Goal: Task Accomplishment & Management: Use online tool/utility

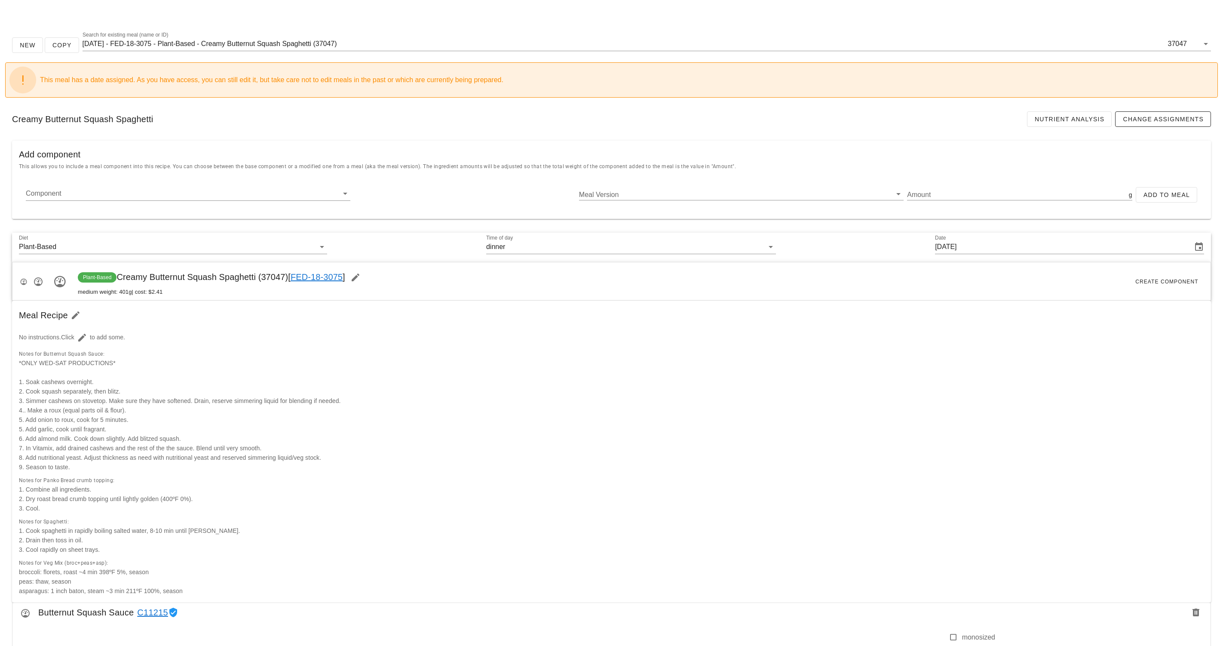
click at [431, 115] on div "Creamy Butternut Squash Spaghetti Nutrient Analysis Change Assignments" at bounding box center [611, 118] width 1212 height 29
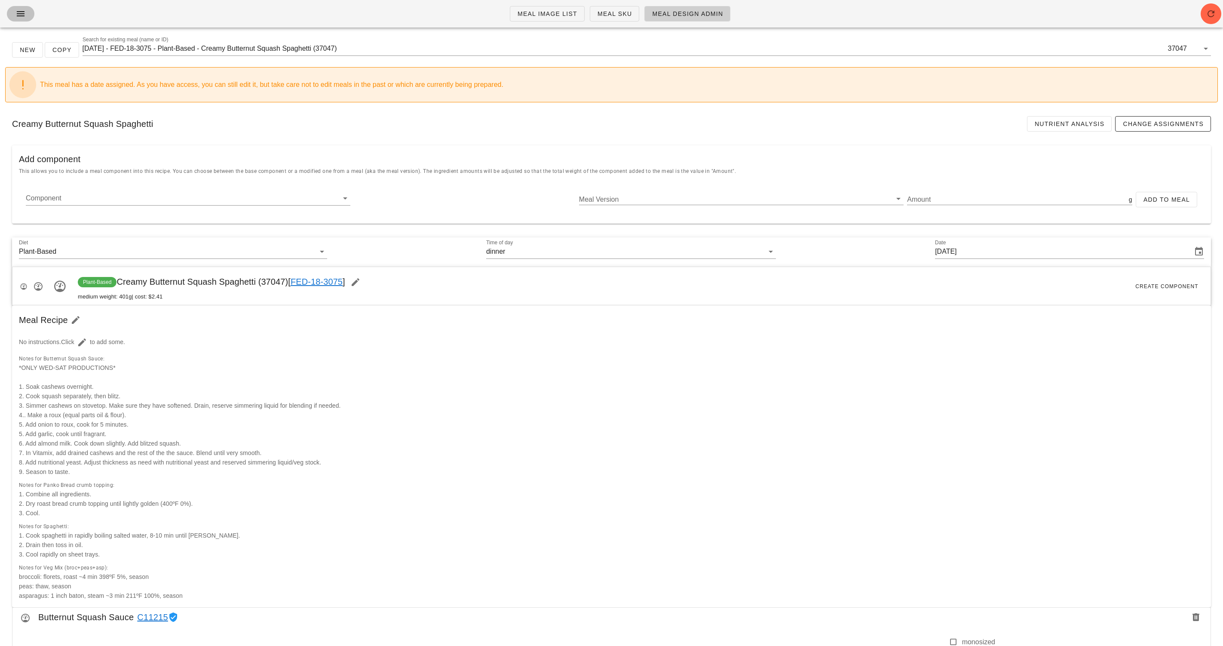
click at [14, 11] on span "button" at bounding box center [21, 14] width 14 height 10
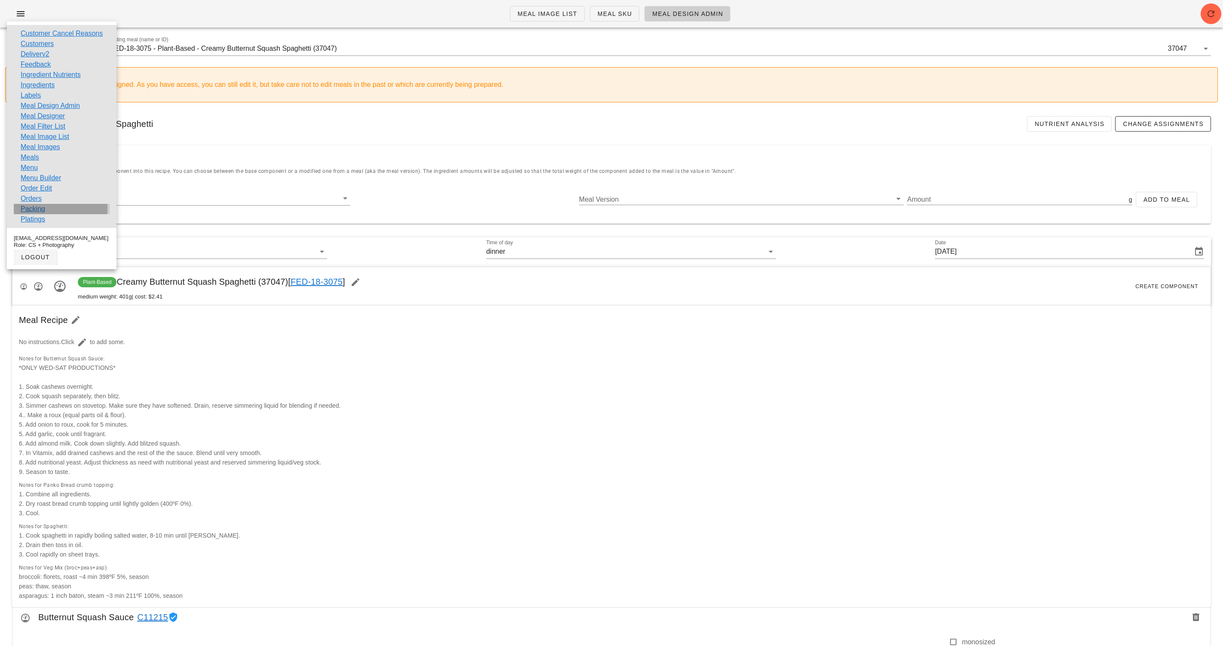
click at [46, 207] on div "Packing" at bounding box center [62, 209] width 96 height 10
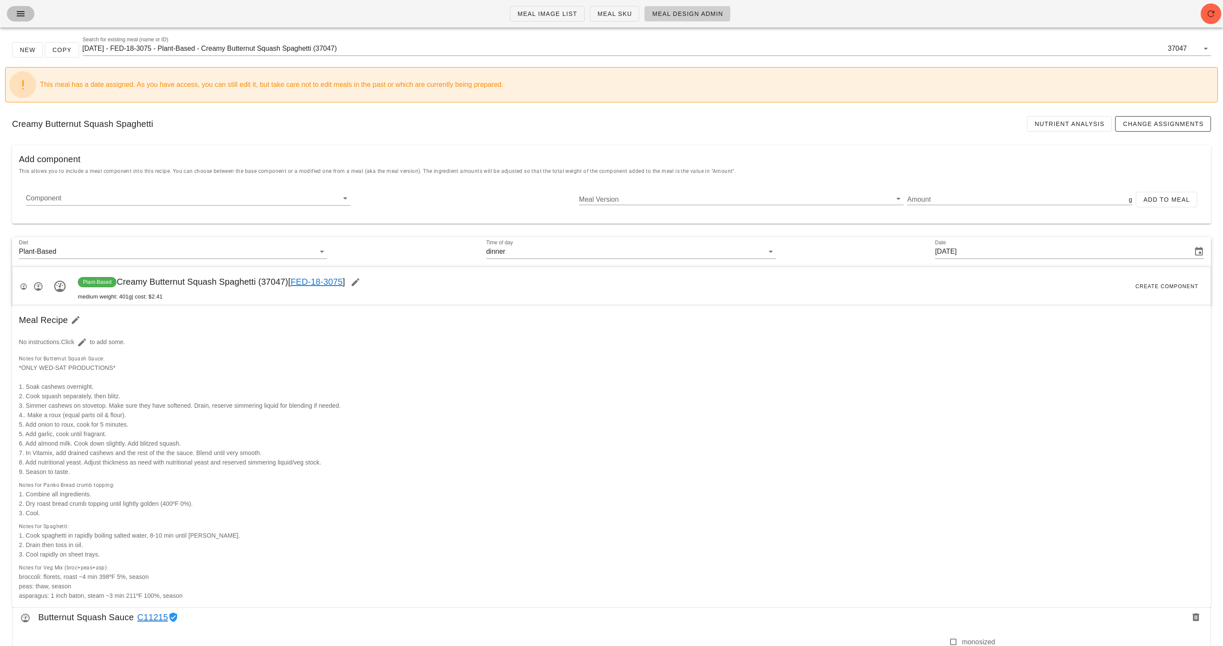
click at [18, 15] on icon "button" at bounding box center [20, 14] width 10 height 10
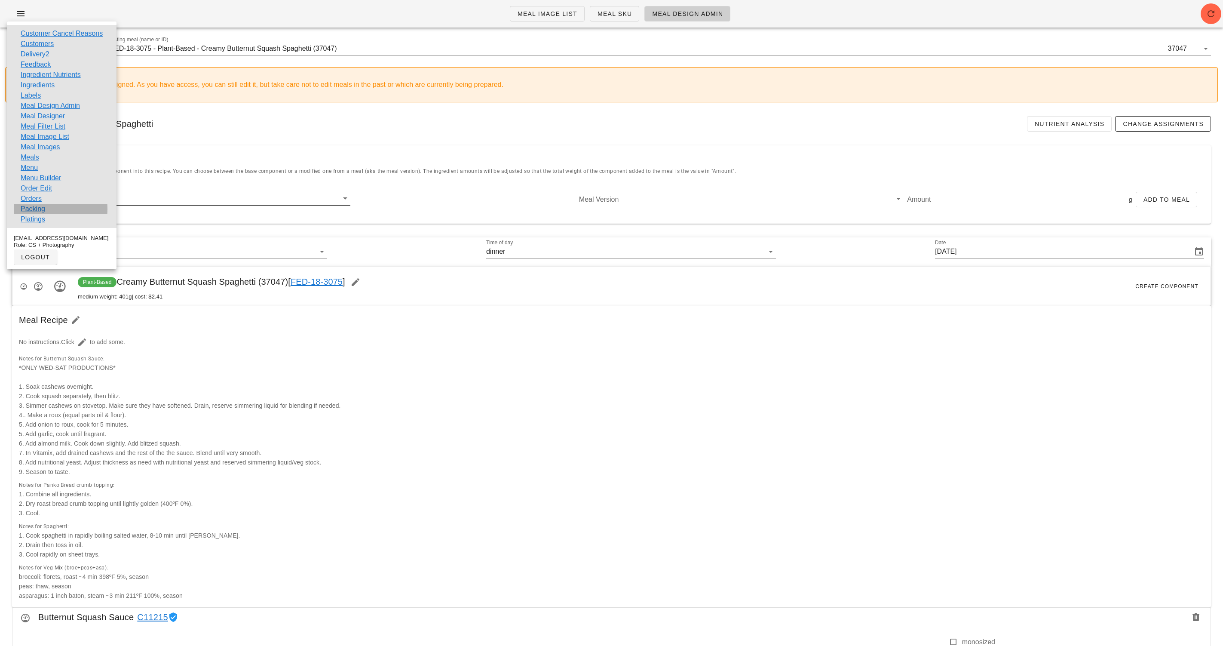
click at [43, 210] on link "Packing" at bounding box center [33, 209] width 24 height 10
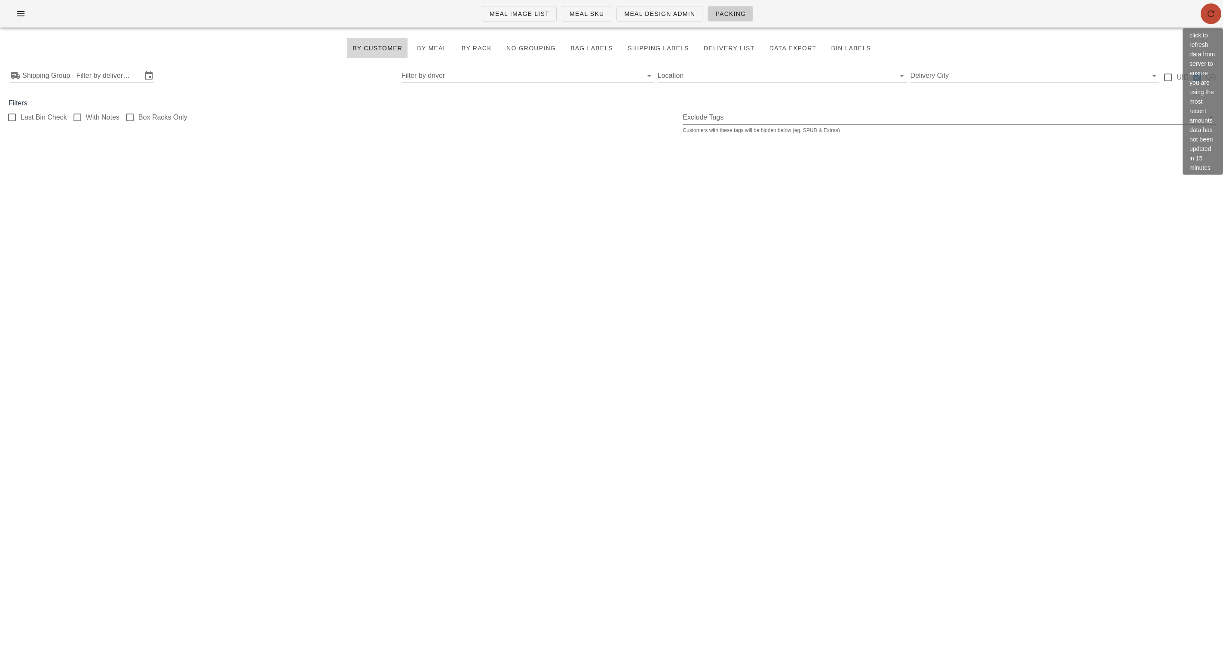
click at [1206, 17] on icon "button" at bounding box center [1211, 14] width 10 height 10
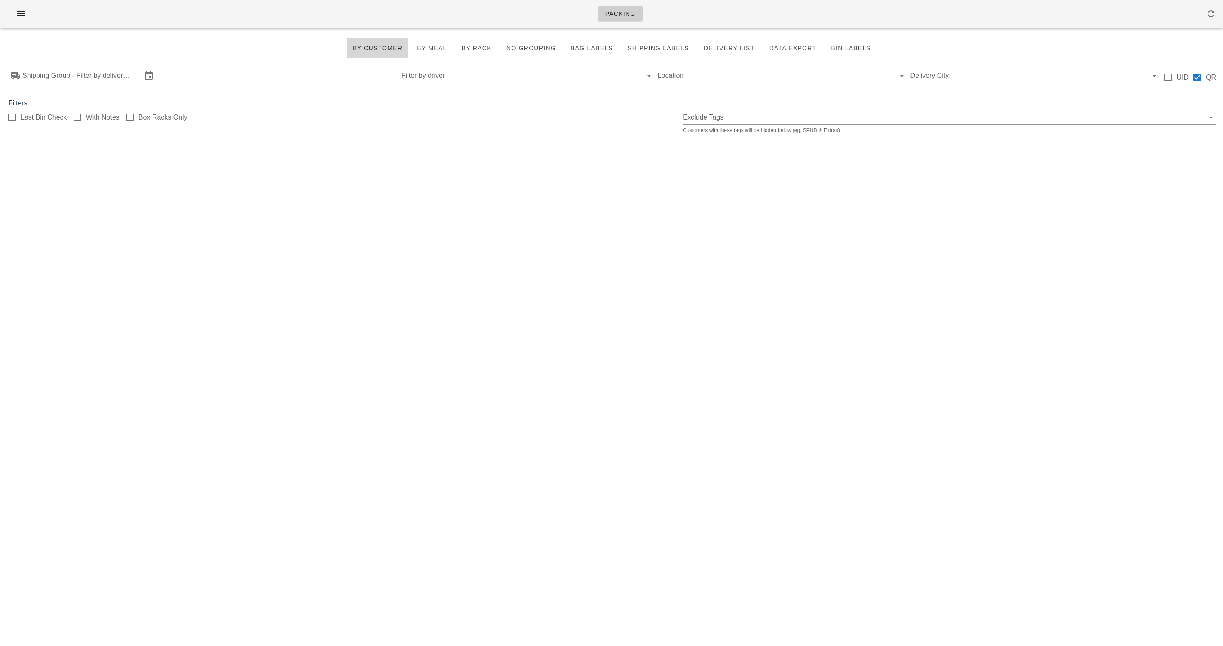
click at [244, 67] on div "Shipping Group - Filter by delivery logistics Filter by driver Location Deliver…" at bounding box center [611, 76] width 1223 height 28
click at [95, 79] on input "Shipping Group - Filter by delivery logistics" at bounding box center [81, 76] width 119 height 14
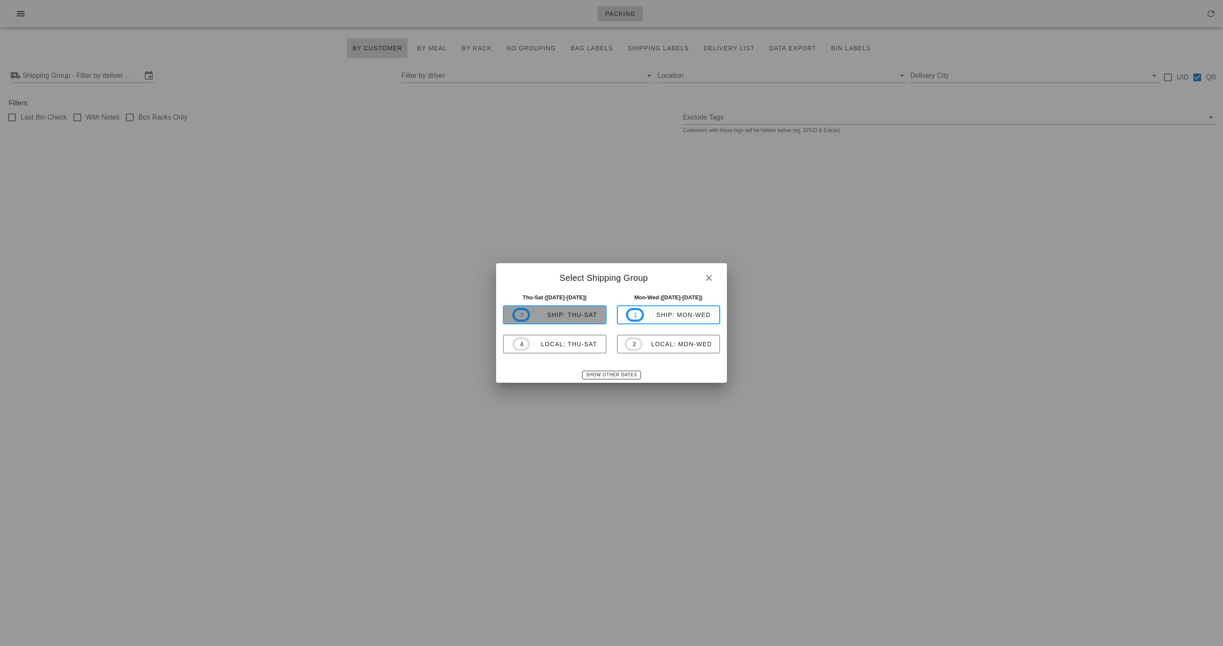
click at [570, 322] on button "3 ship: Thu-Sat" at bounding box center [555, 314] width 104 height 19
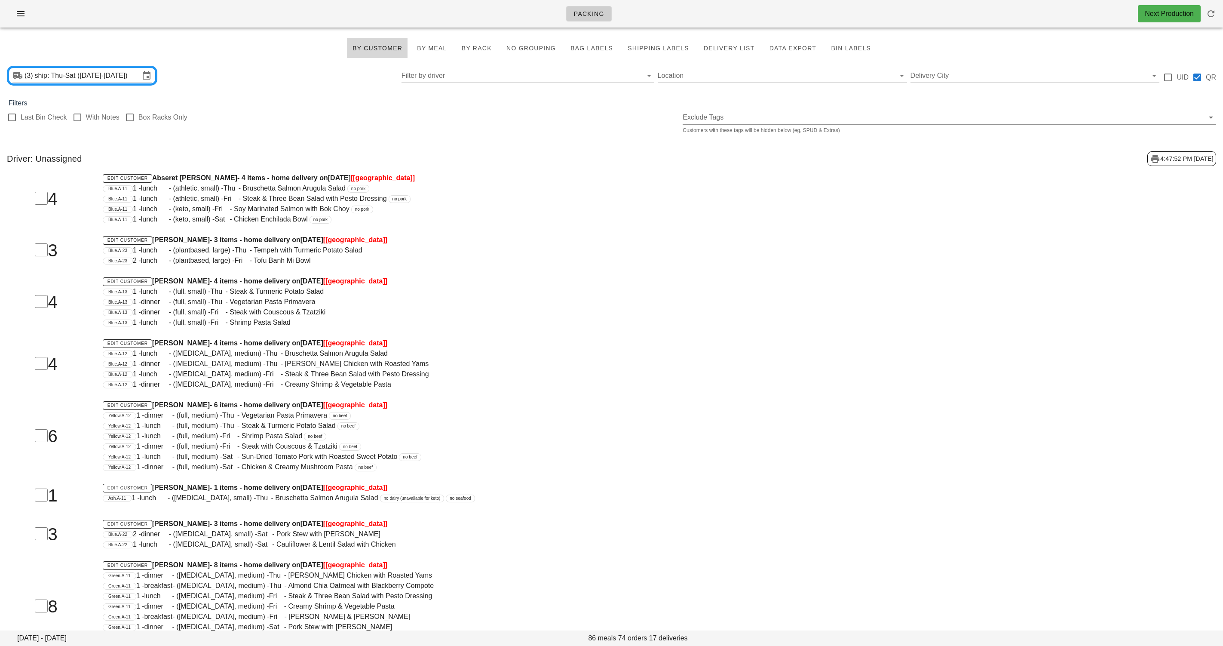
click at [297, 104] on div "Filters" at bounding box center [611, 103] width 1223 height 10
click at [969, 77] on input "Delivery City" at bounding box center [1028, 76] width 236 height 14
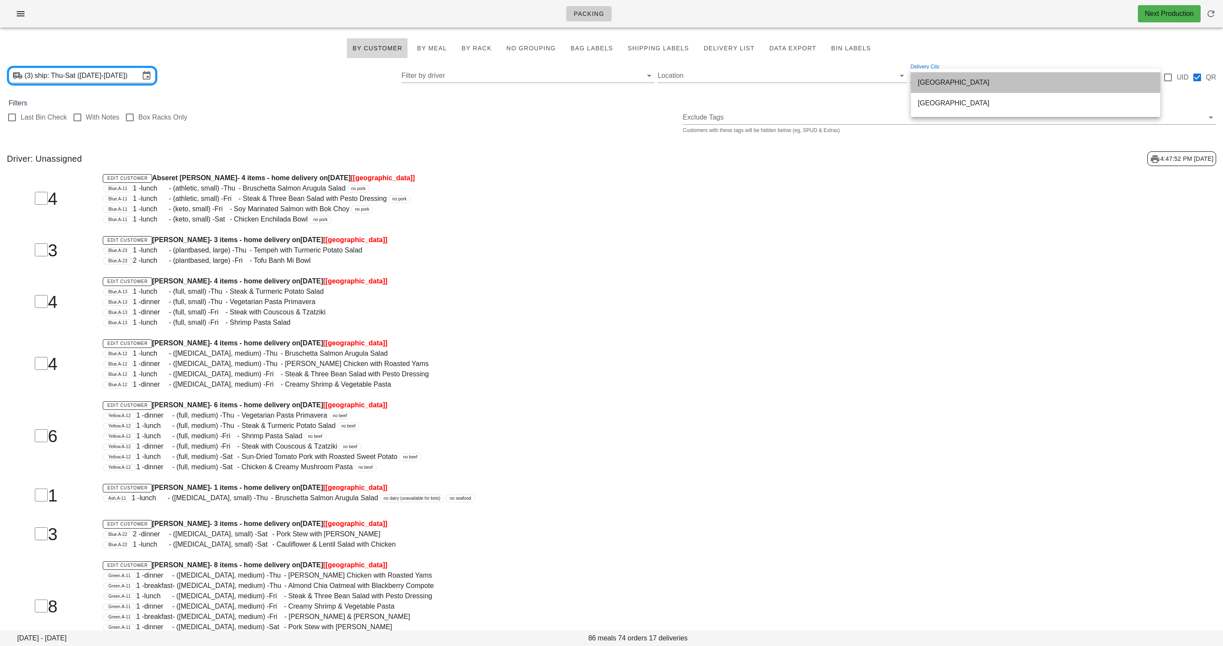
click at [1005, 79] on div "[GEOGRAPHIC_DATA]" at bounding box center [1036, 82] width 236 height 8
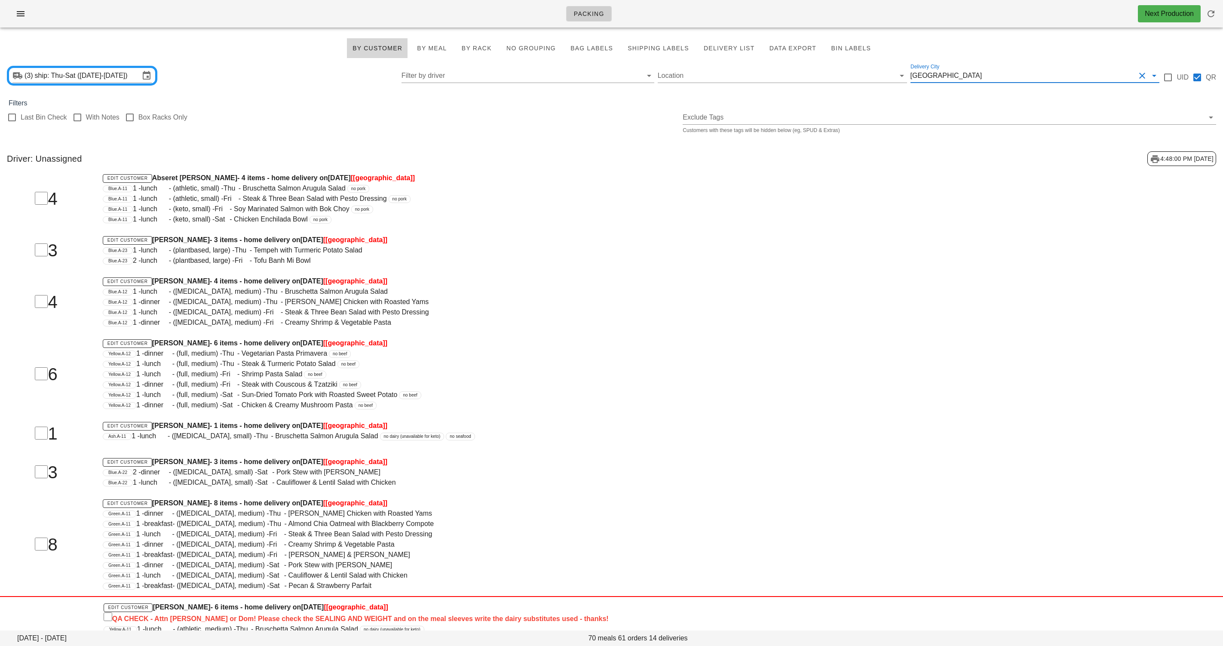
drag, startPoint x: 548, startPoint y: 199, endPoint x: 557, endPoint y: 202, distance: 9.5
click at [548, 201] on div "Blue.A-11 1 - lunch - (athletic, small) - Fri - Steak & Three Bean Salad with P…" at bounding box center [560, 198] width 915 height 10
drag, startPoint x: 994, startPoint y: 73, endPoint x: 985, endPoint y: 74, distance: 8.8
click at [994, 73] on input "Delivery City" at bounding box center [1059, 76] width 152 height 14
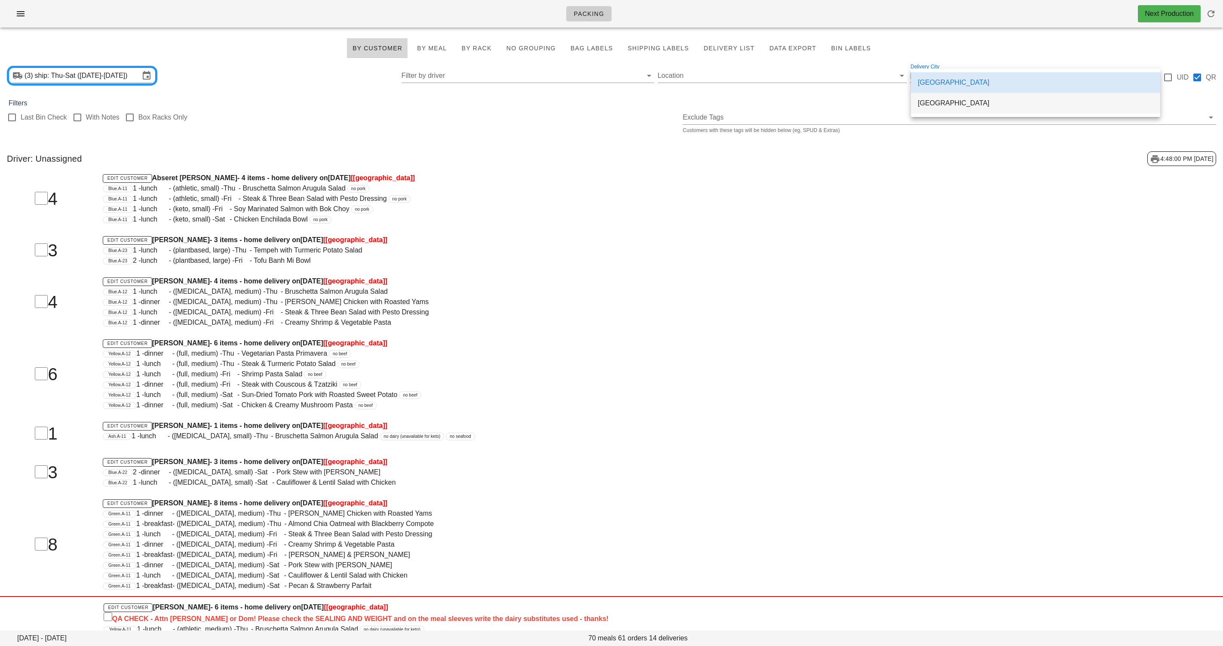
click at [964, 98] on div "[GEOGRAPHIC_DATA]" at bounding box center [1036, 103] width 236 height 18
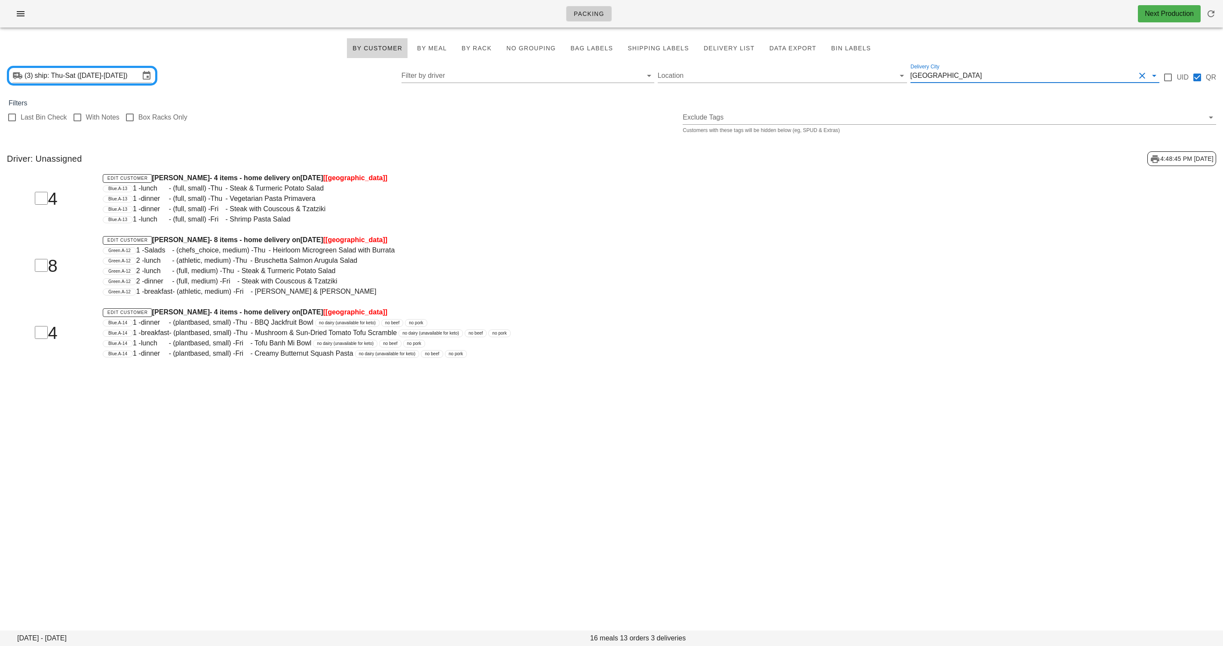
click at [867, 241] on h4 "Edit Customer Rory Nussbaumer - 8 items - home delivery on Wednesday Oct 08 [Ca…" at bounding box center [560, 240] width 915 height 10
click at [597, 46] on span "Bag Labels" at bounding box center [591, 48] width 43 height 7
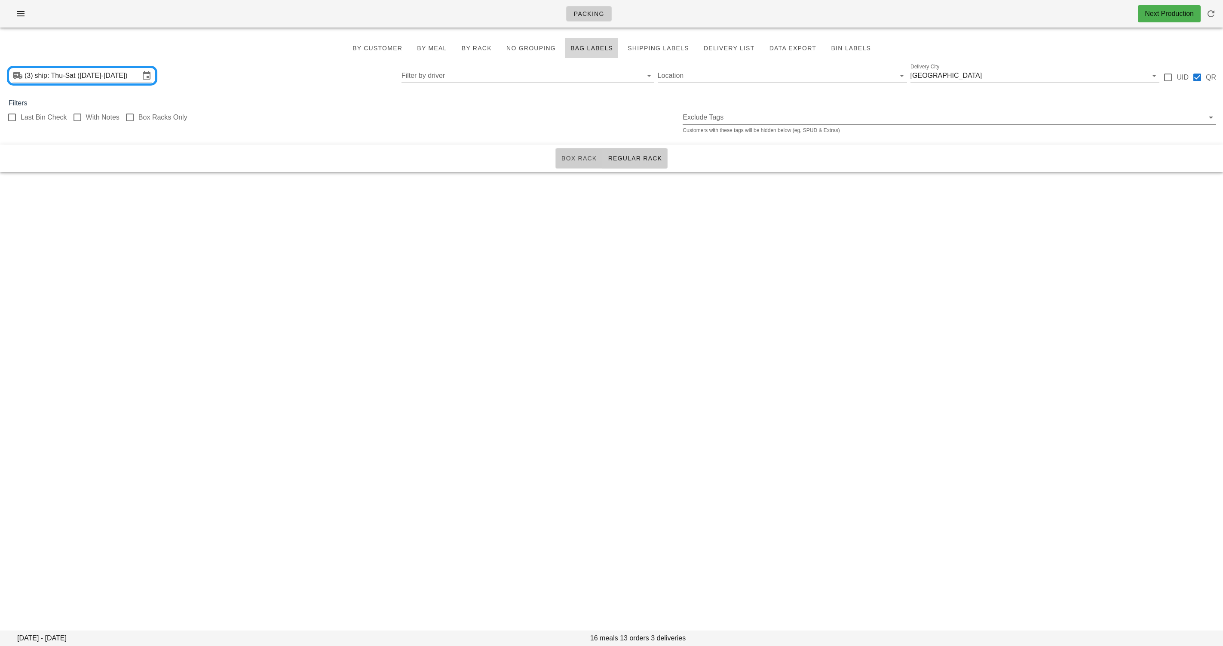
click at [576, 157] on span "Box Rack" at bounding box center [579, 158] width 36 height 7
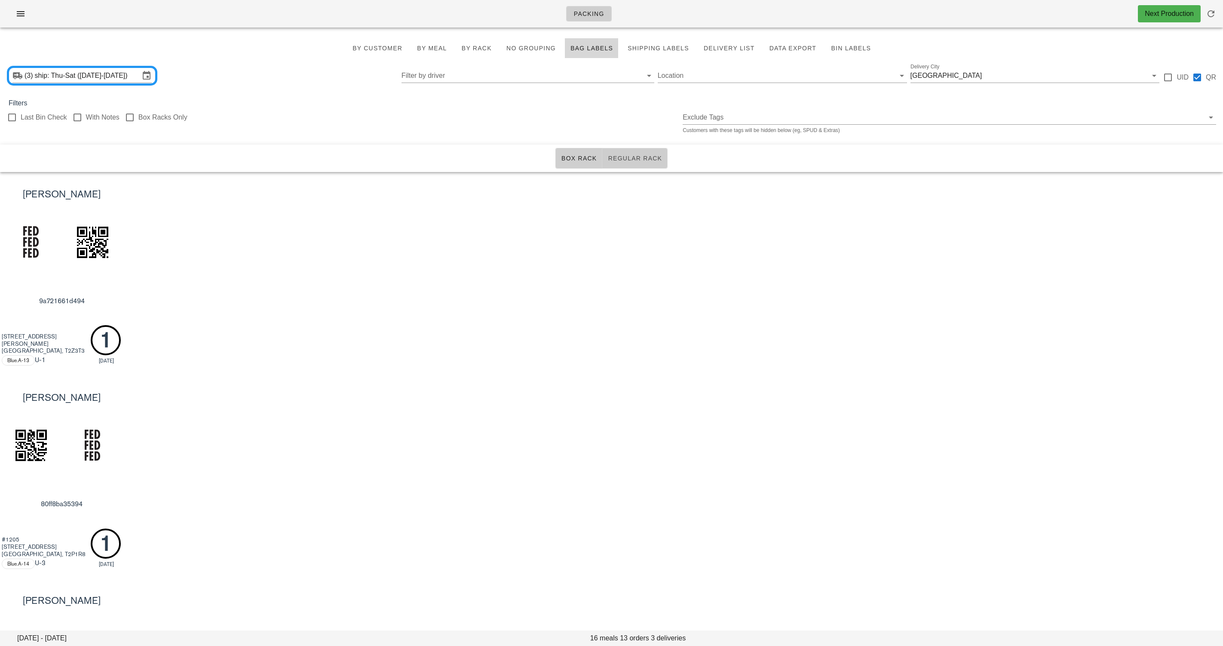
click at [644, 168] on button "Regular Rack" at bounding box center [634, 158] width 65 height 21
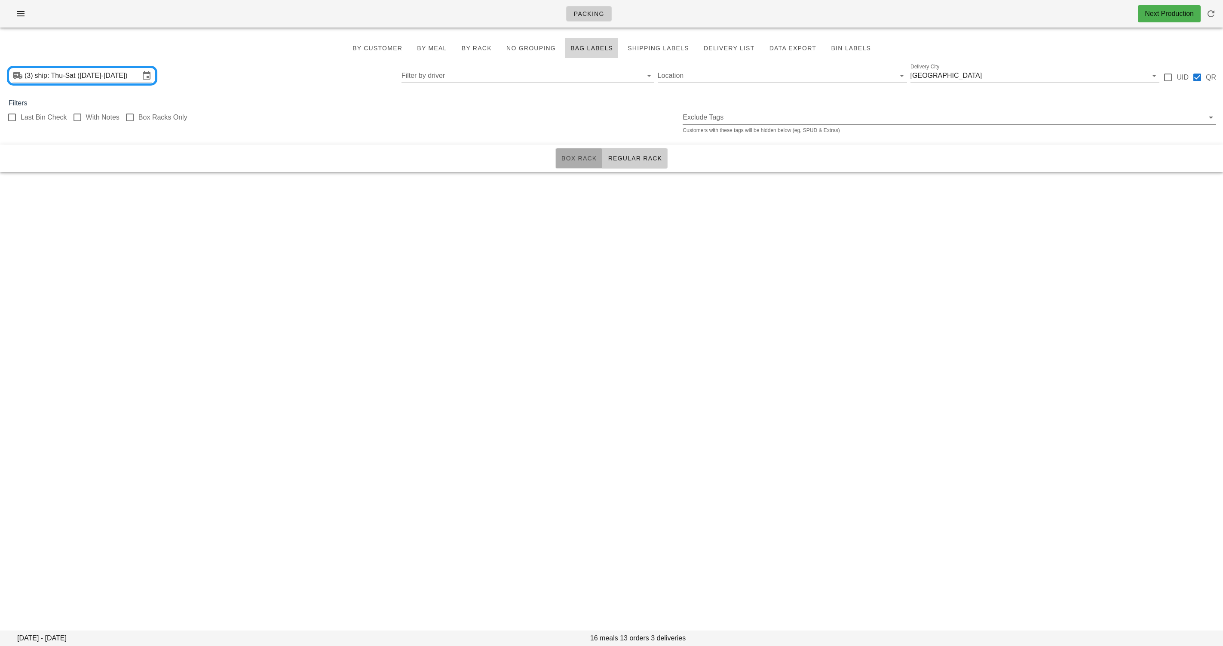
click at [561, 160] on button "Box Rack" at bounding box center [578, 158] width 47 height 21
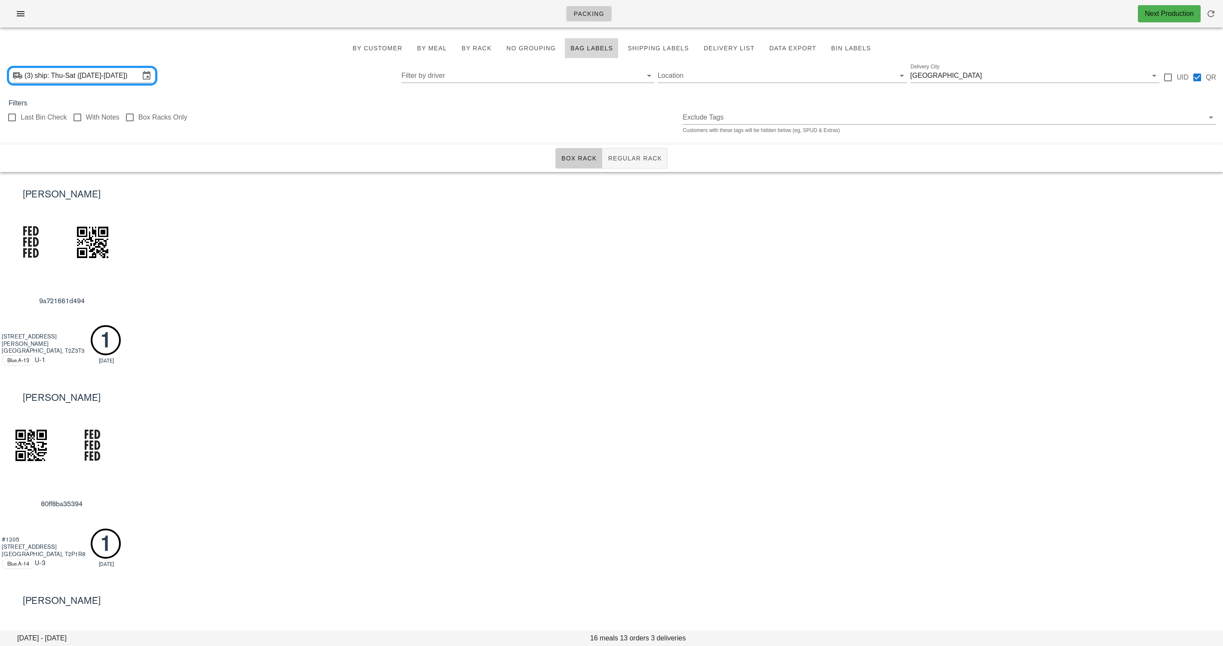
drag, startPoint x: 570, startPoint y: 257, endPoint x: 543, endPoint y: 257, distance: 26.6
click at [570, 257] on div "[PERSON_NAME] 9a721661d494 [STREET_ADDRESS][PERSON_NAME] Blue.A-13 U -1 1 [DATE]" at bounding box center [611, 273] width 1223 height 203
click at [1050, 80] on input "Delivery City" at bounding box center [1059, 75] width 152 height 14
click at [976, 80] on div "[GEOGRAPHIC_DATA]" at bounding box center [1036, 81] width 236 height 8
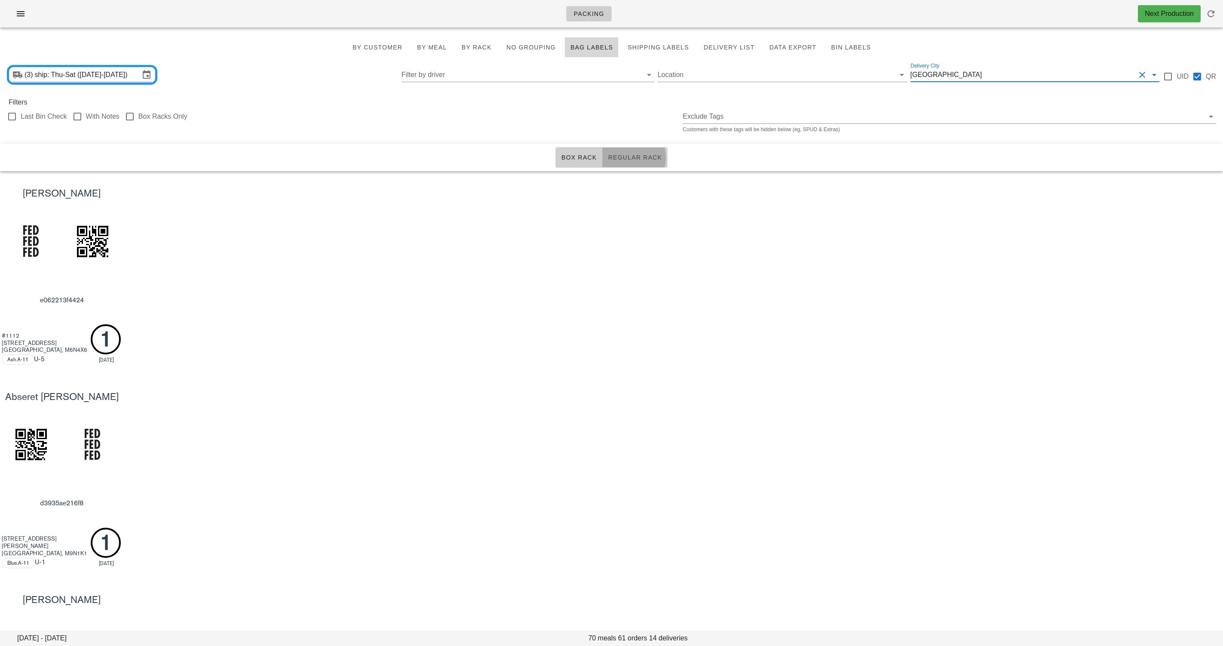
click at [612, 162] on button "Regular Rack" at bounding box center [634, 157] width 65 height 21
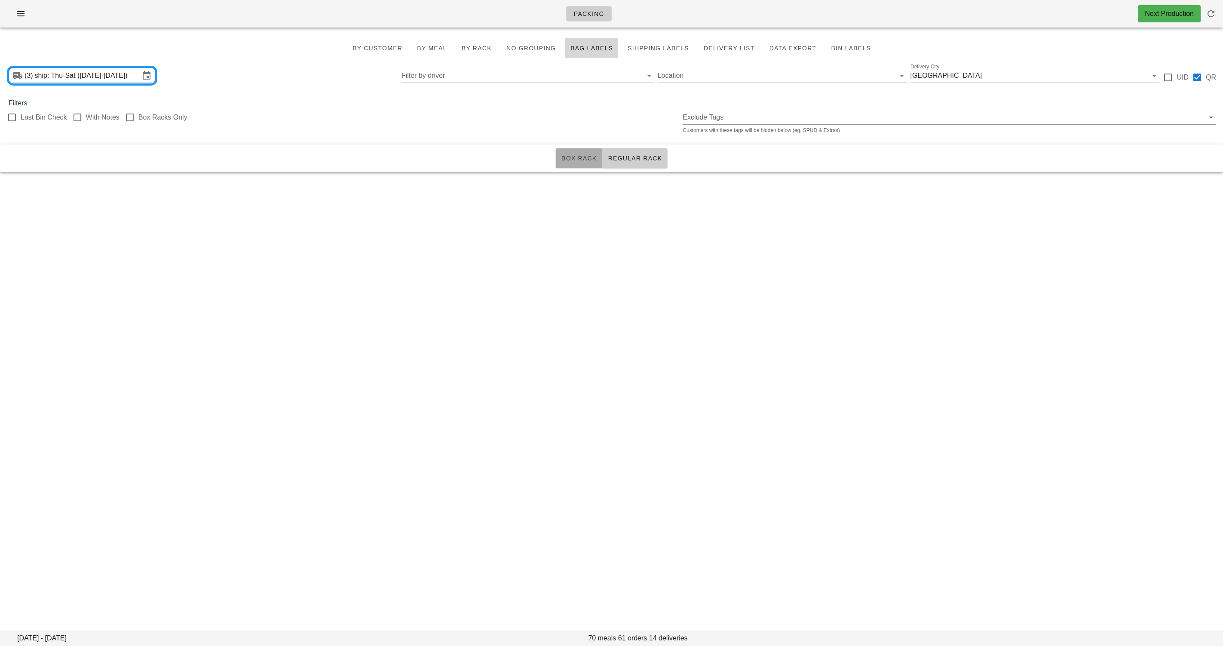
click at [575, 162] on button "Box Rack" at bounding box center [578, 158] width 47 height 21
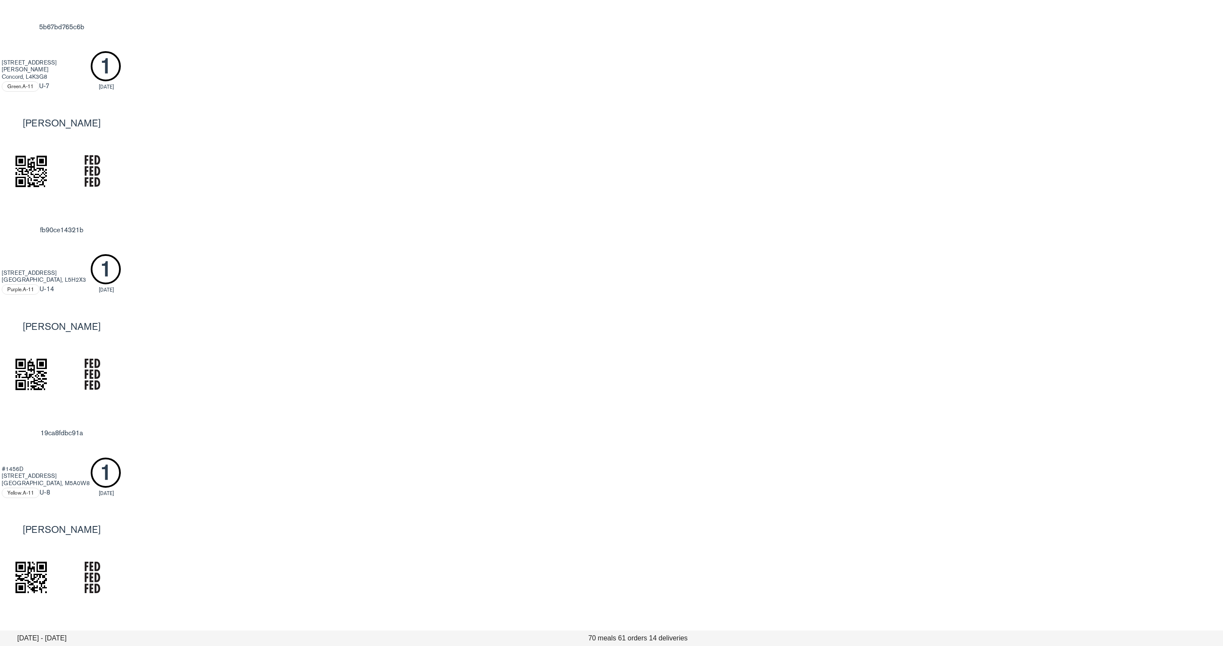
scroll to position [2382, 0]
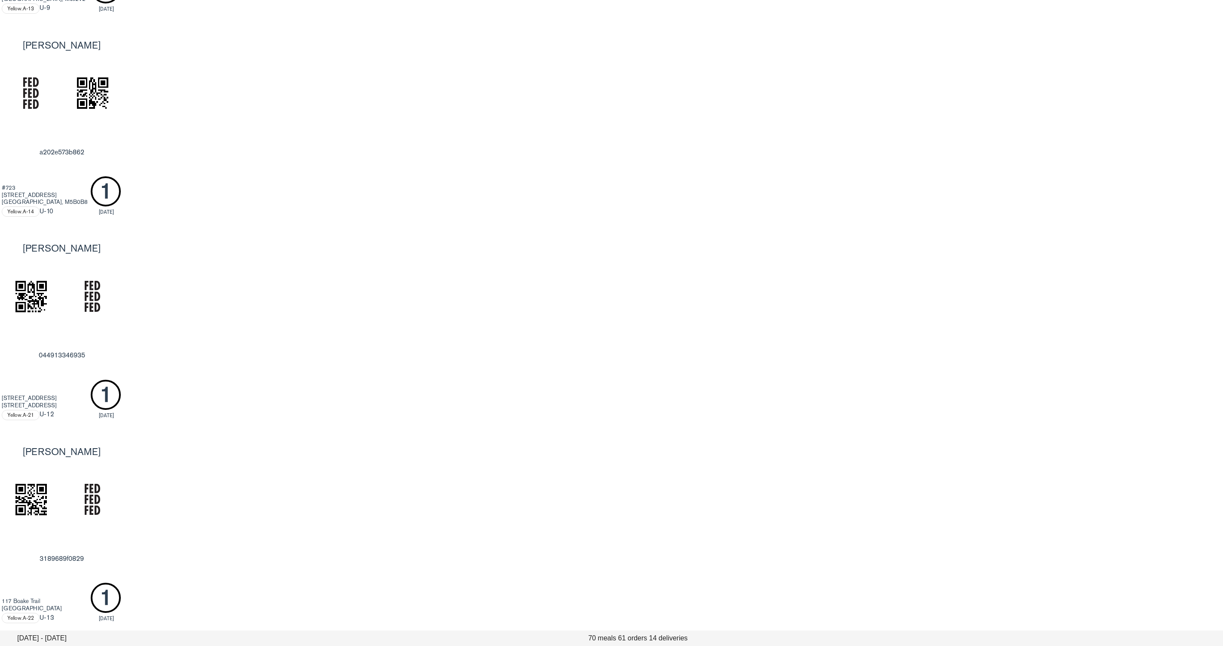
click at [350, 399] on div "[PERSON_NAME] 044913346935 [STREET_ADDRESS] Yellow.A-21 U -12 1 [DATE]" at bounding box center [611, 327] width 1223 height 203
